Goal: Task Accomplishment & Management: Use online tool/utility

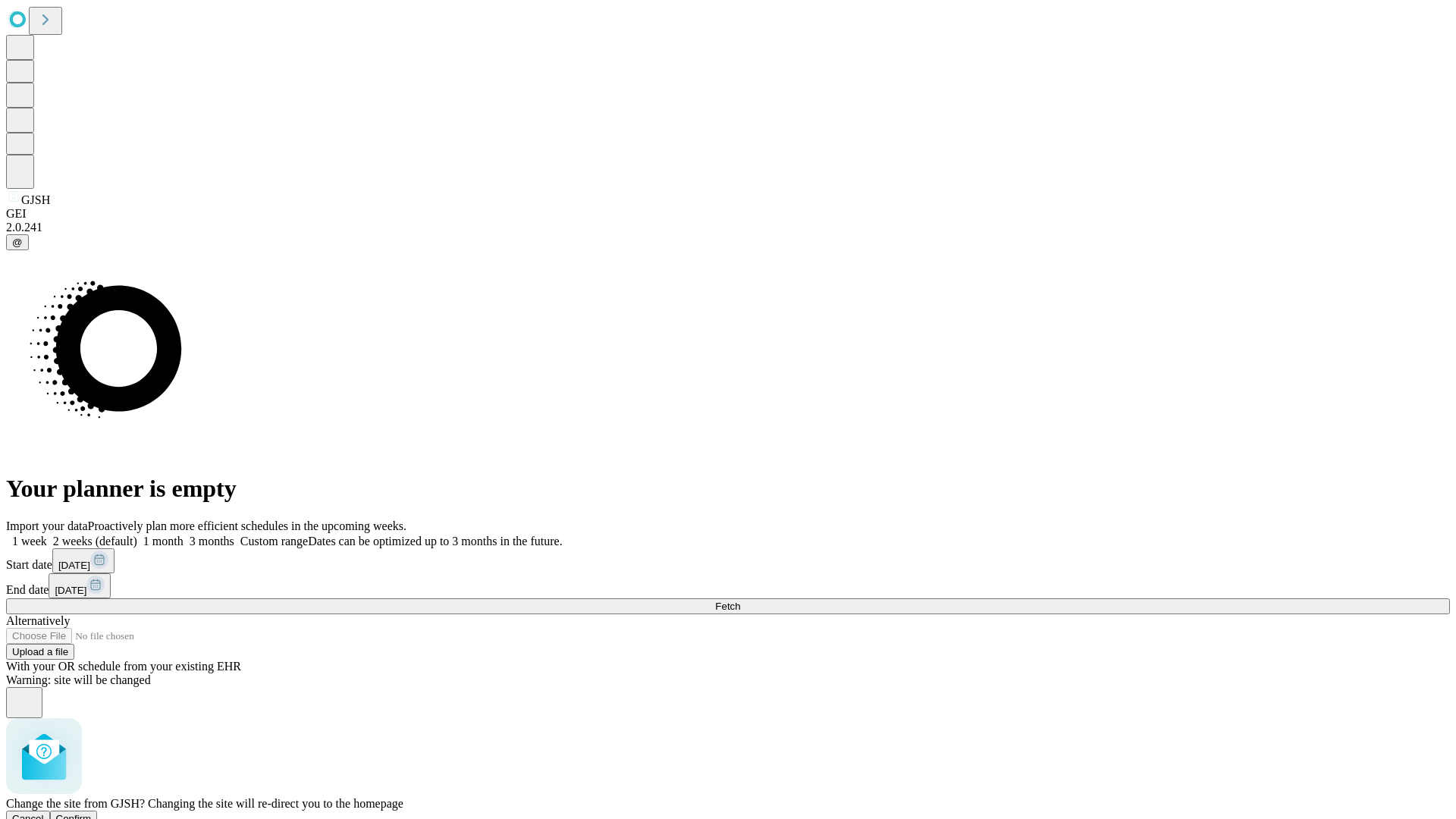
click at [92, 813] on span "Confirm" at bounding box center [74, 818] width 36 height 12
click at [47, 534] on label "1 week" at bounding box center [27, 541] width 41 height 13
click at [740, 601] on span "Fetch" at bounding box center [728, 606] width 25 height 12
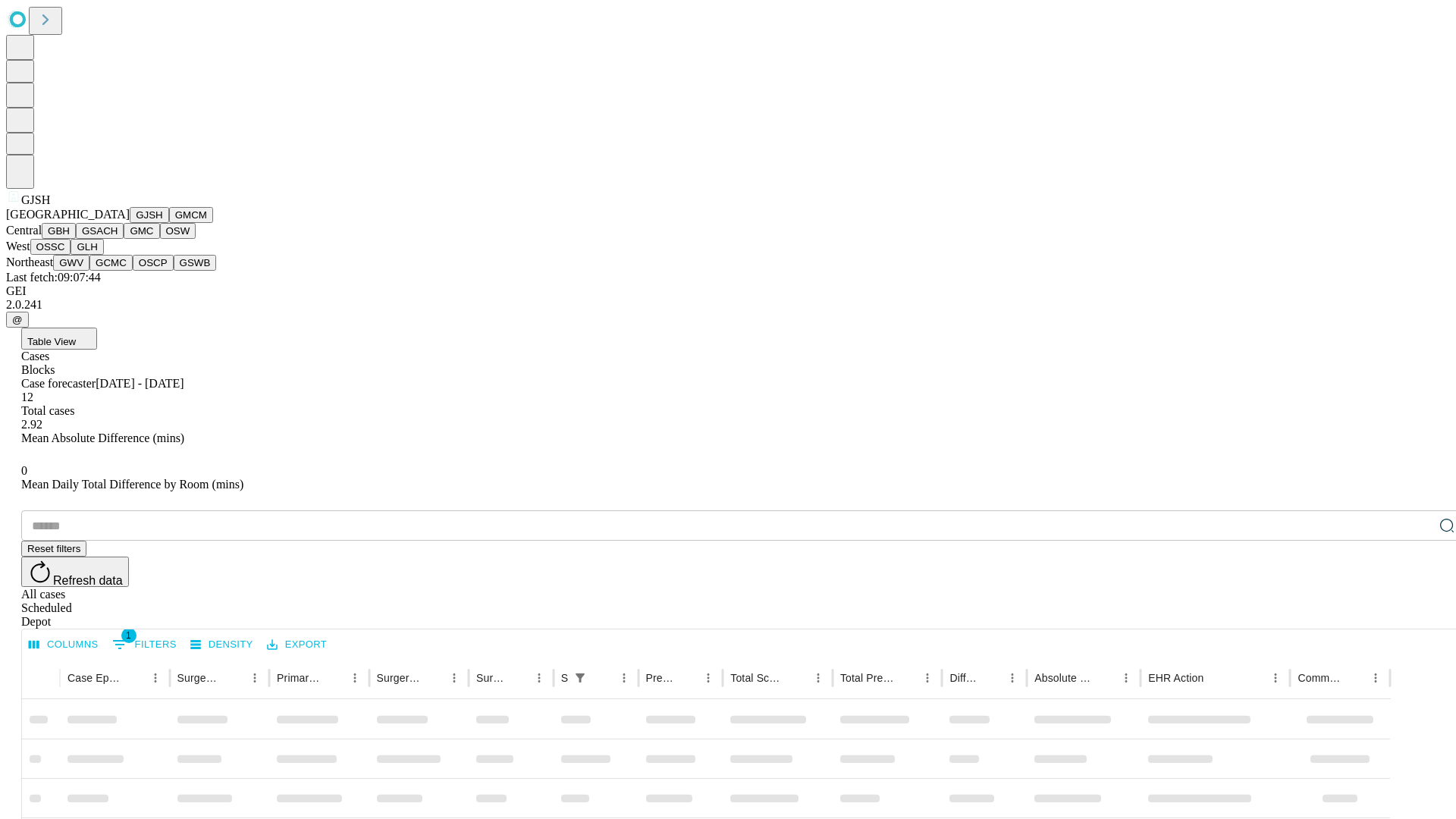
click at [169, 223] on button "GMCM" at bounding box center [190, 215] width 44 height 16
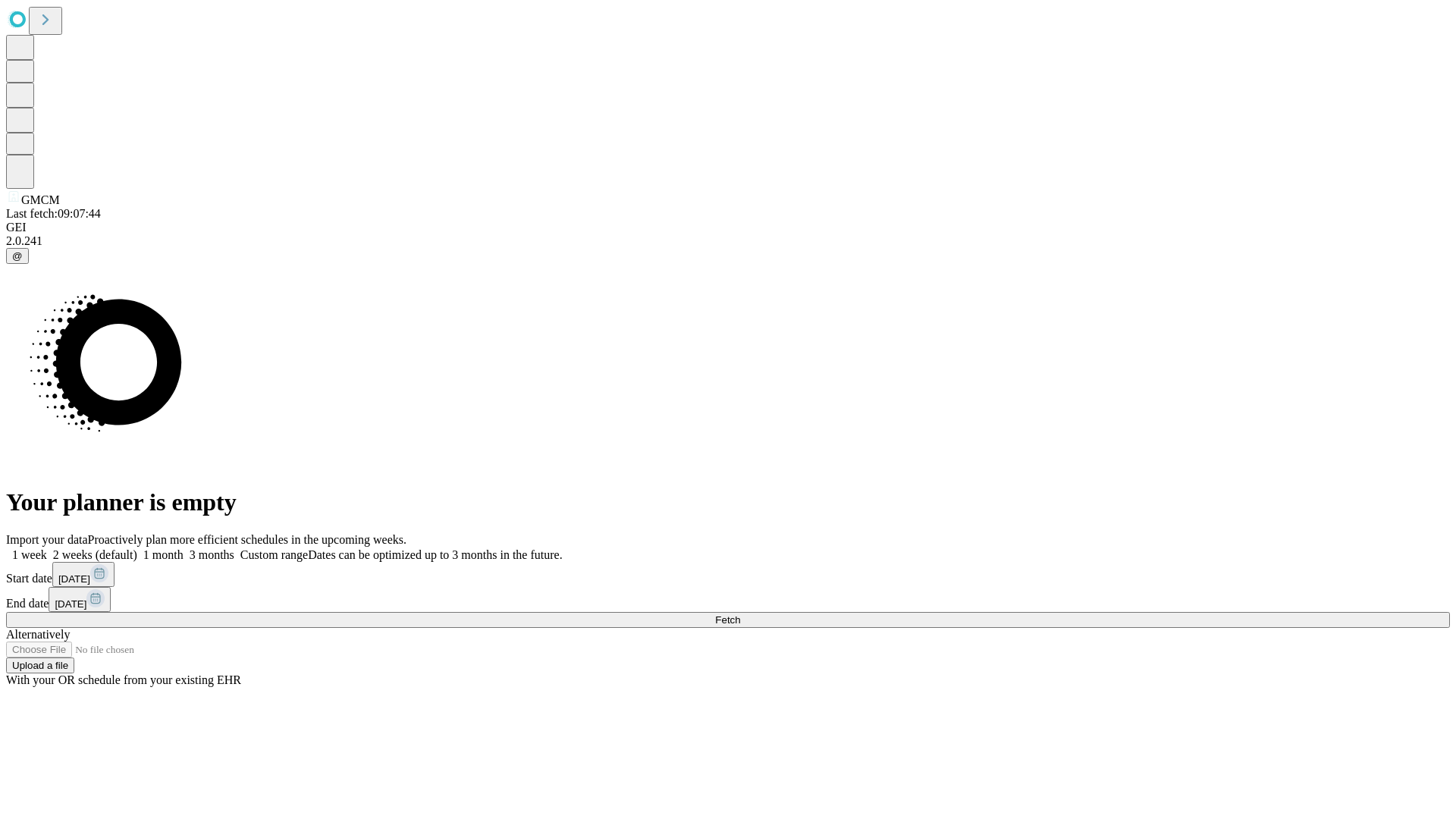
click at [47, 548] on label "1 week" at bounding box center [27, 554] width 41 height 13
click at [740, 614] on span "Fetch" at bounding box center [728, 620] width 25 height 12
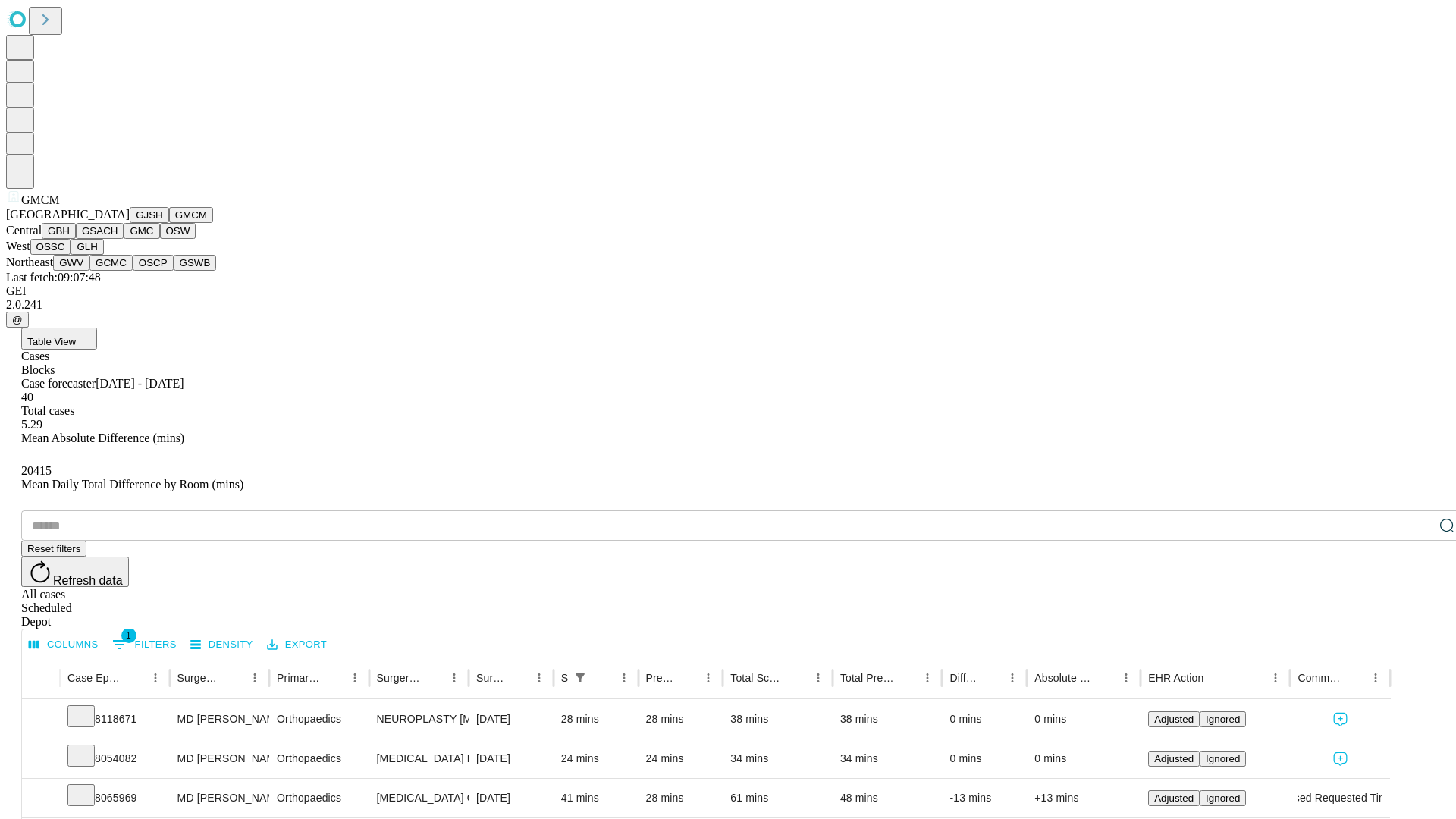
click at [75, 239] on button "GBH" at bounding box center [58, 231] width 34 height 16
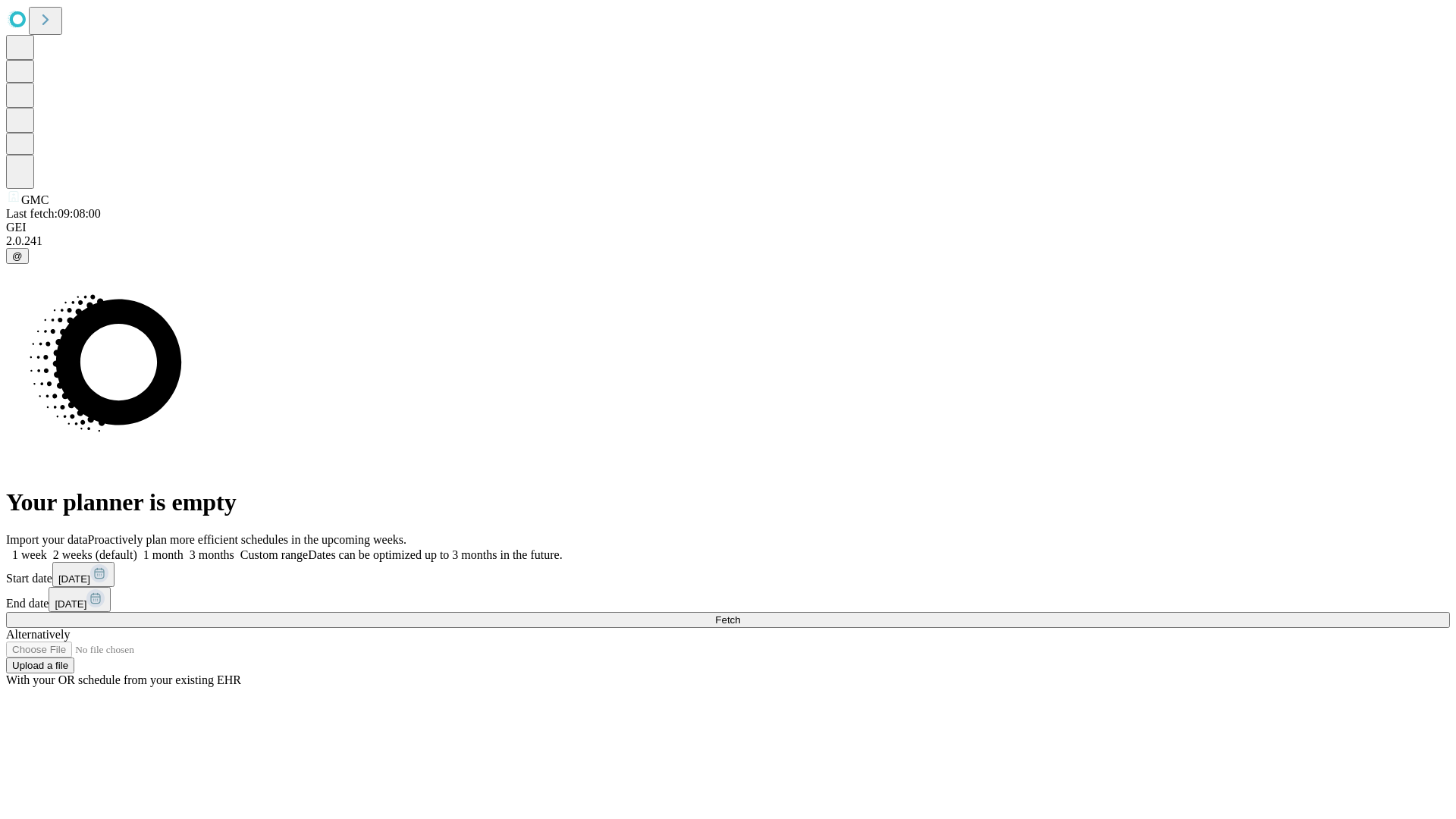
click at [47, 548] on label "1 week" at bounding box center [27, 554] width 41 height 13
click at [740, 614] on span "Fetch" at bounding box center [728, 620] width 25 height 12
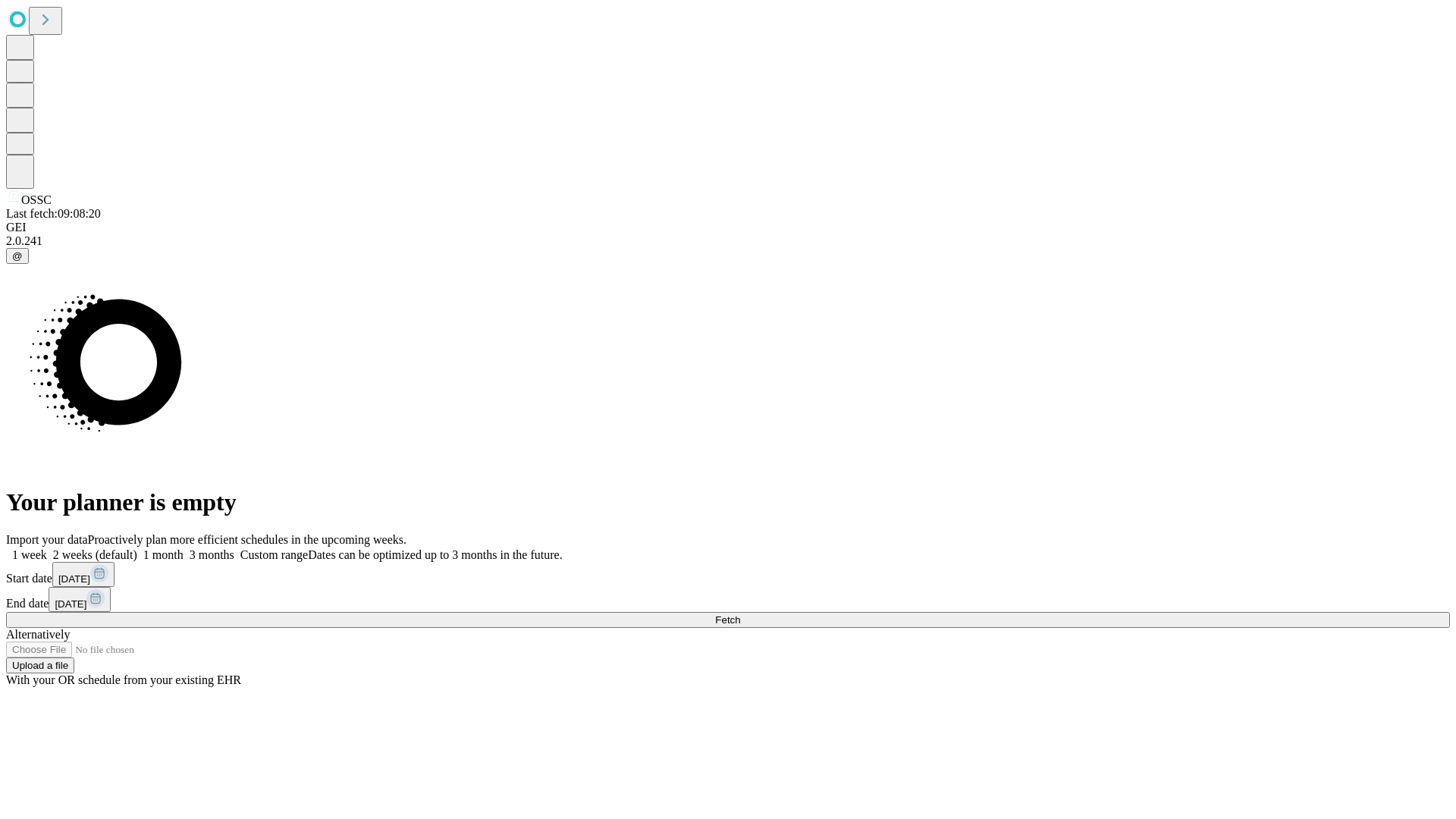
click at [47, 548] on label "1 week" at bounding box center [27, 554] width 41 height 13
click at [740, 614] on span "Fetch" at bounding box center [728, 620] width 25 height 12
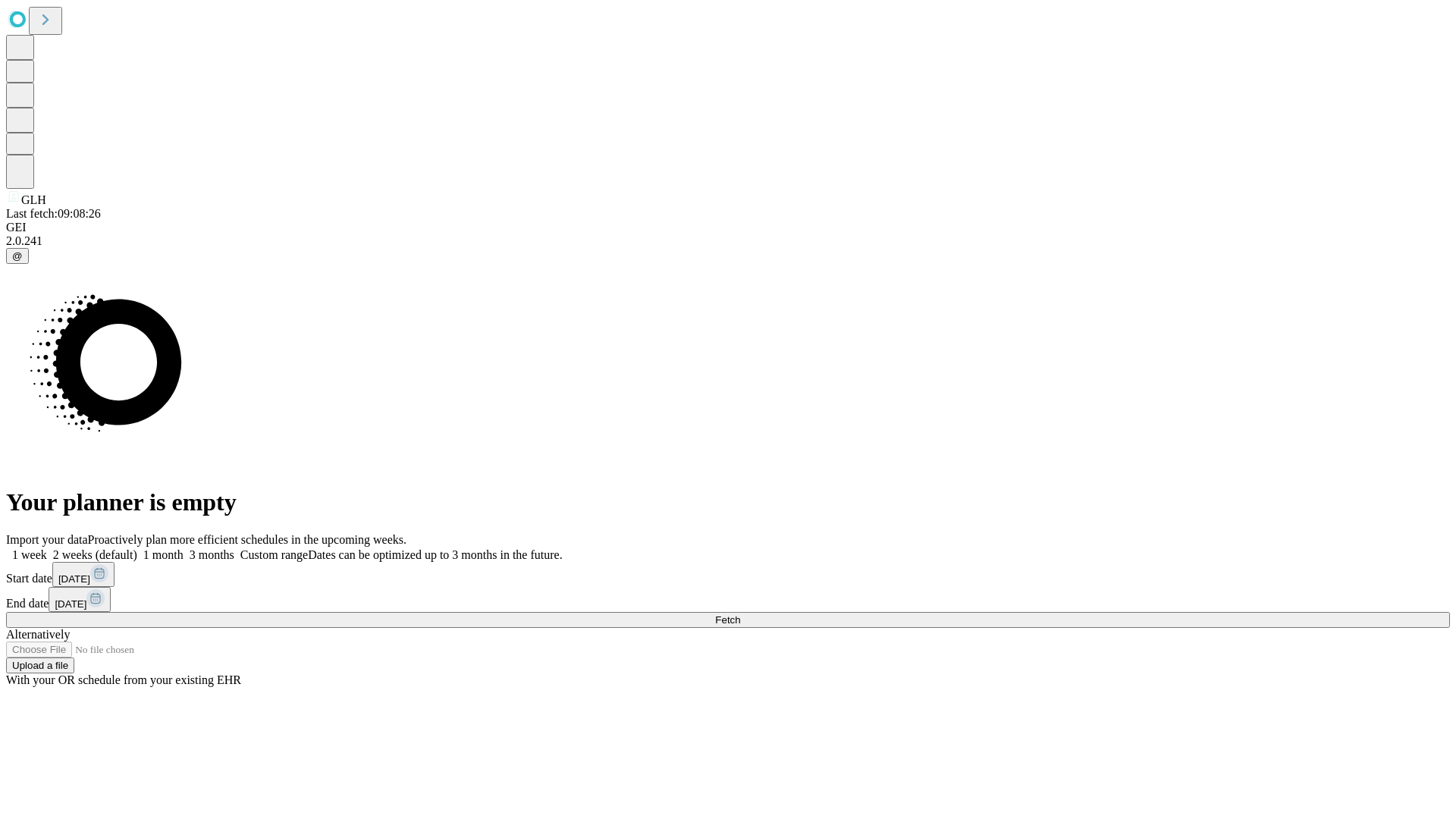
click at [47, 548] on label "1 week" at bounding box center [27, 554] width 41 height 13
click at [740, 614] on span "Fetch" at bounding box center [728, 620] width 25 height 12
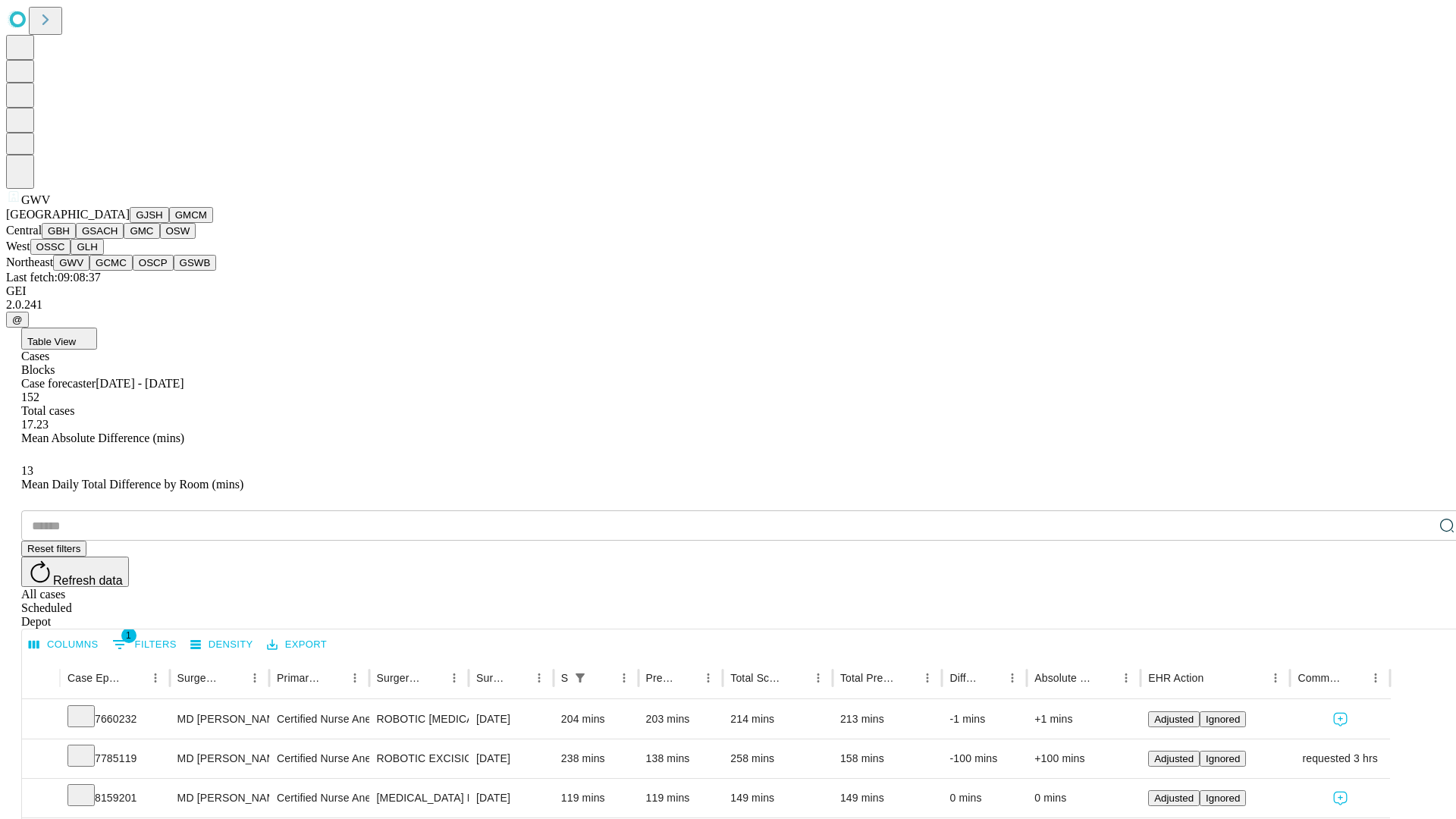
click at [118, 270] on button "GCMC" at bounding box center [111, 263] width 43 height 16
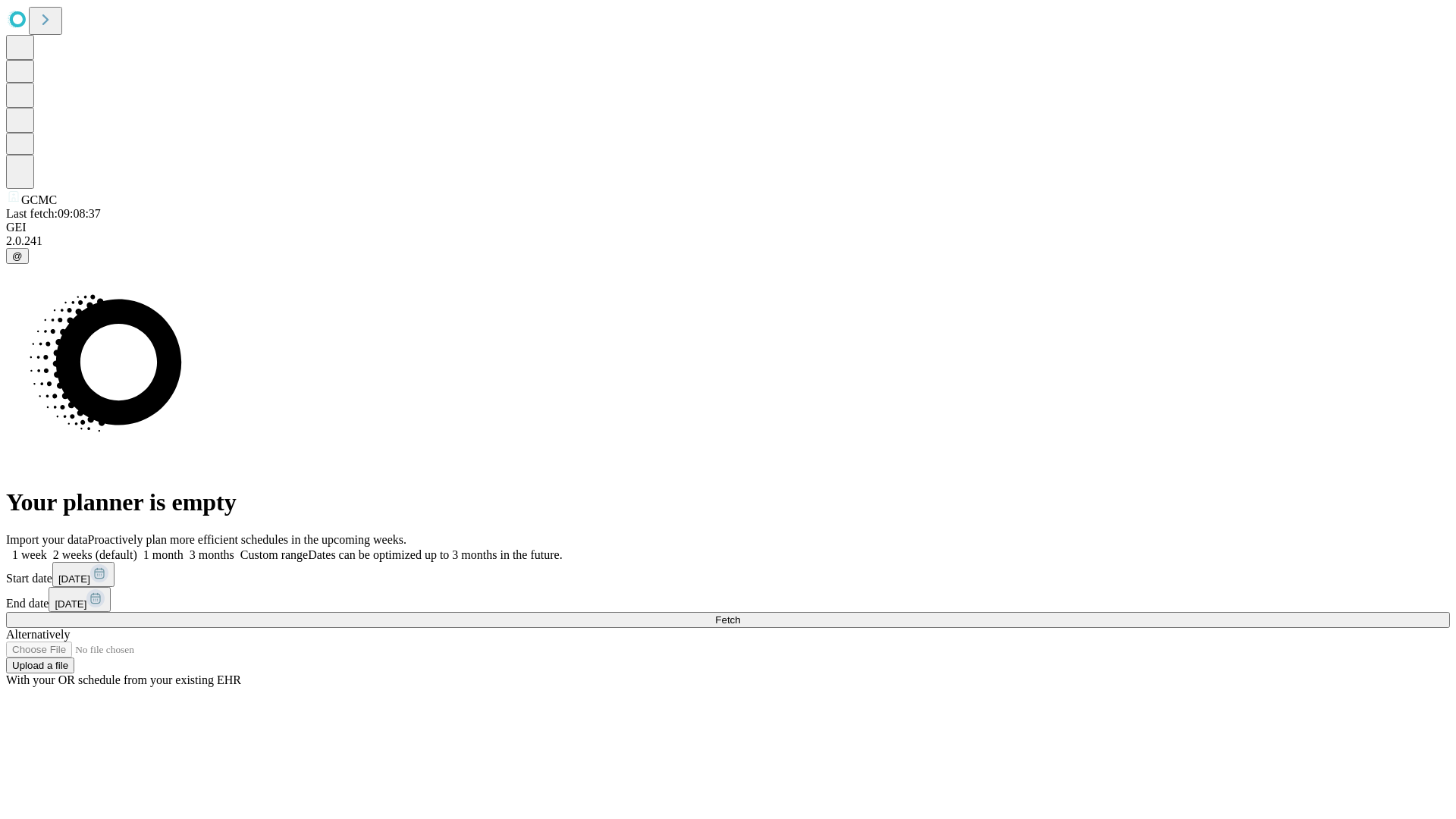
click at [47, 548] on label "1 week" at bounding box center [27, 554] width 41 height 13
click at [740, 614] on span "Fetch" at bounding box center [728, 620] width 25 height 12
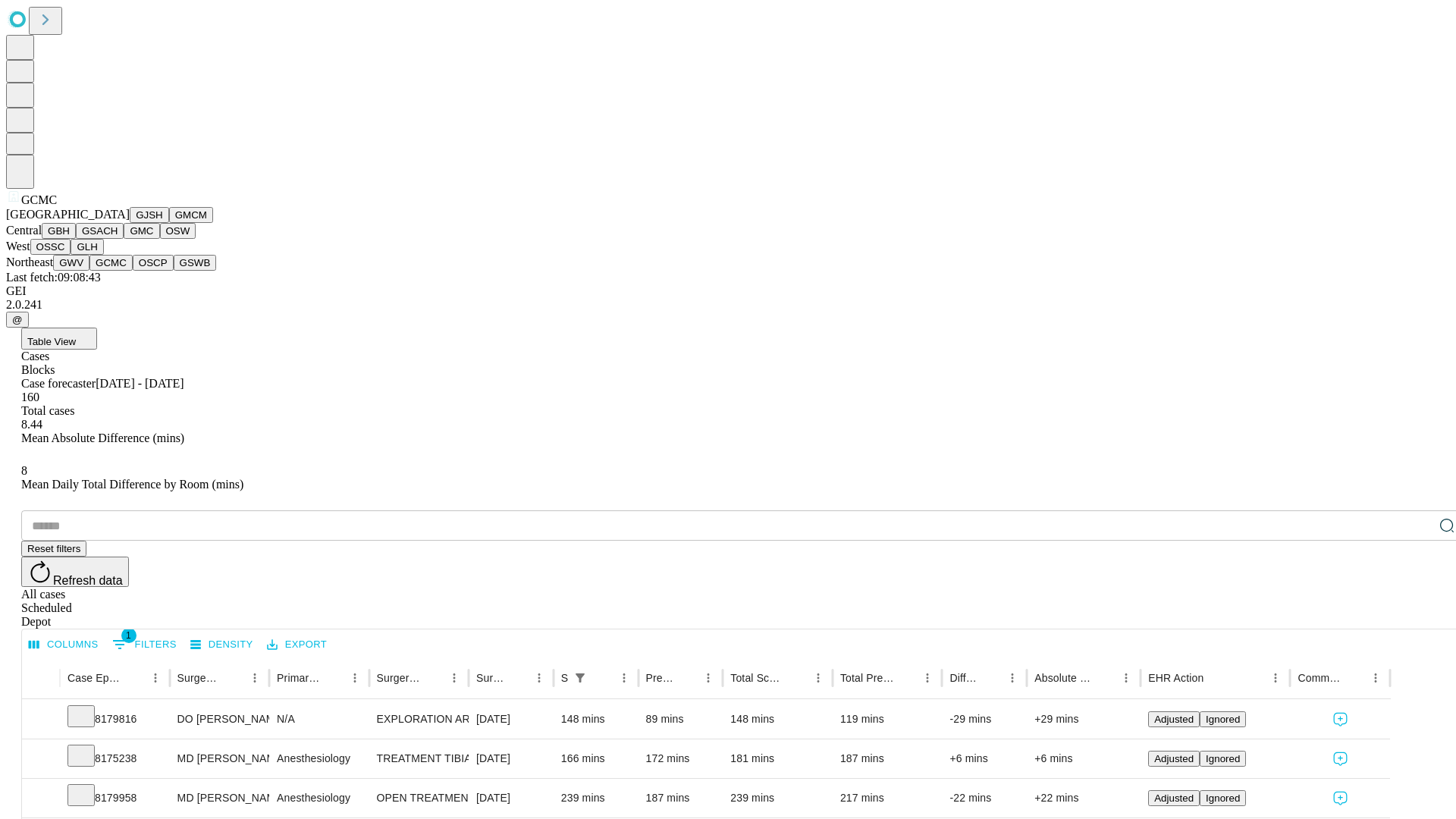
click at [133, 270] on button "OSCP" at bounding box center [154, 263] width 41 height 16
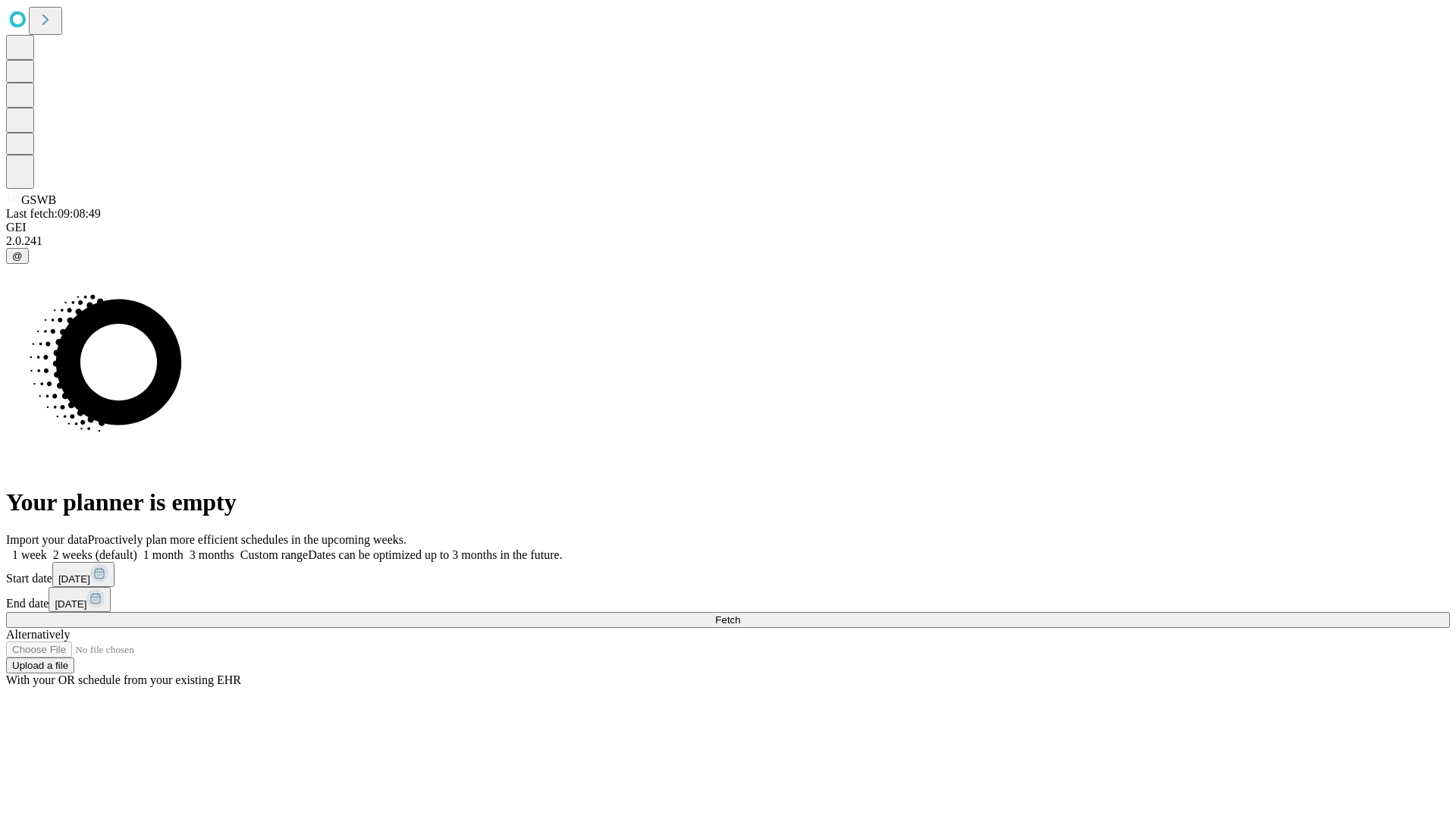
click at [47, 548] on label "1 week" at bounding box center [27, 554] width 41 height 13
click at [740, 614] on span "Fetch" at bounding box center [728, 620] width 25 height 12
